Goal: Task Accomplishment & Management: Manage account settings

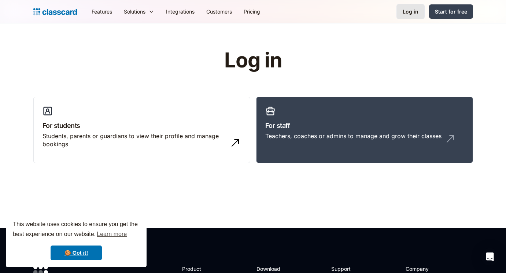
click at [411, 14] on div "Log in" at bounding box center [411, 12] width 16 height 8
